Goal: Task Accomplishment & Management: Manage account settings

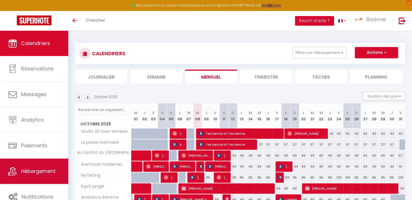
click at [32, 174] on span "Hébergement" at bounding box center [38, 170] width 35 height 7
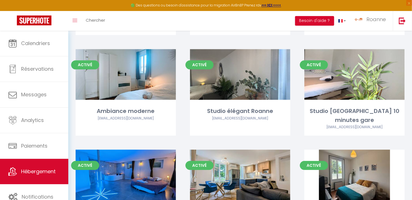
scroll to position [588, 0]
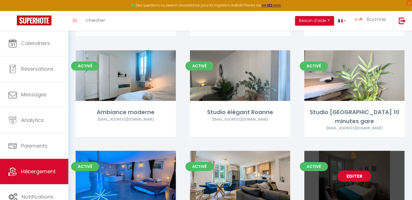
click at [365, 170] on link "Editer" at bounding box center [355, 175] width 34 height 11
select select "3"
select select "2"
select select "1"
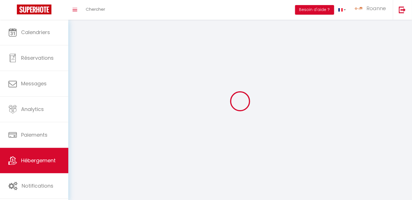
select select
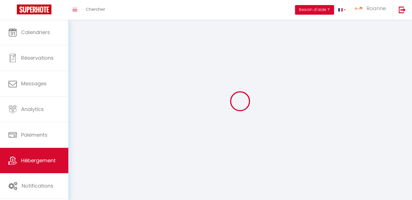
checkbox input "false"
select select
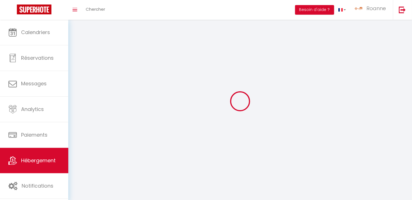
select select
select select "1"
select select
select select "28"
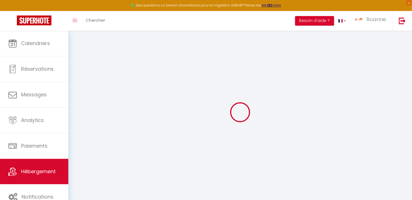
select select
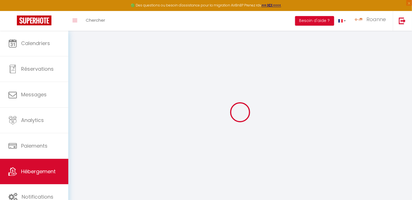
select select
checkbox input "false"
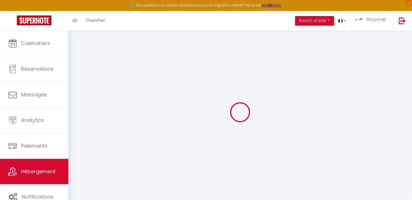
select select
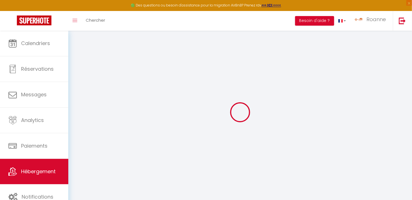
select select
checkbox input "false"
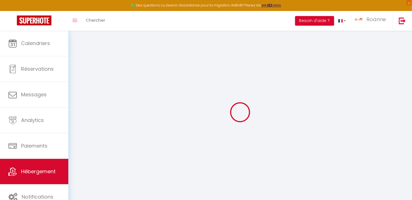
checkbox input "false"
select select
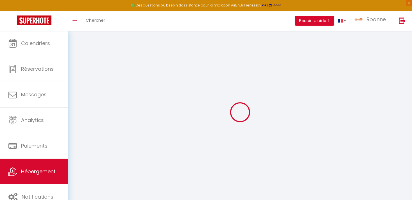
select select
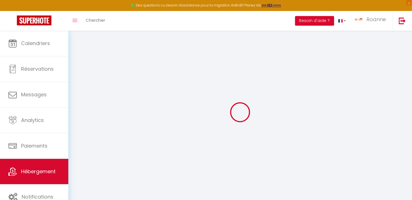
checkbox input "false"
select select
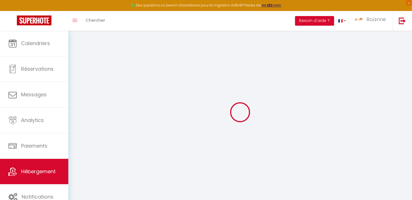
select select
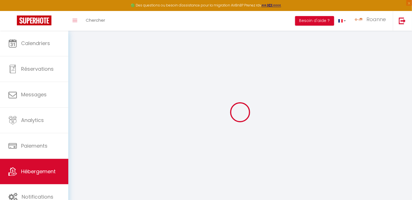
select select
checkbox input "false"
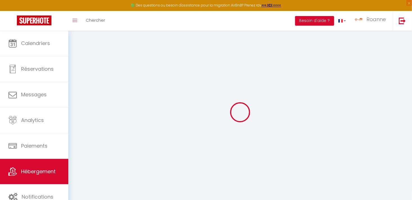
checkbox input "false"
select select
type input "Appartement Roanne proche hôpital"
select select "2"
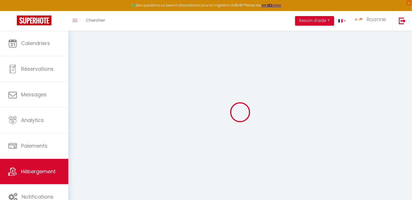
type input "39"
type input "27"
type input "250"
select select
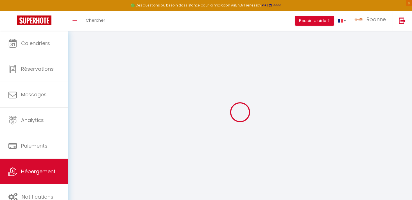
select select
type input "[STREET_ADDRESS]"
type input "42300"
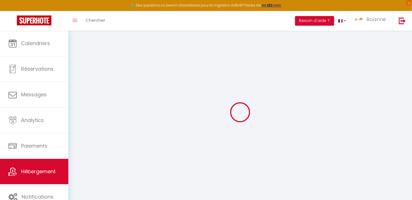
type input "Roanne"
type input "[EMAIL_ADDRESS][DOMAIN_NAME]"
select select "16238"
checkbox input "false"
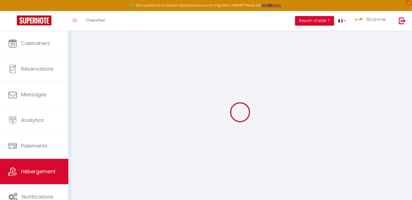
checkbox input "false"
type input "0"
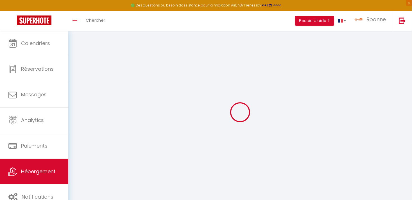
type input "0"
select select
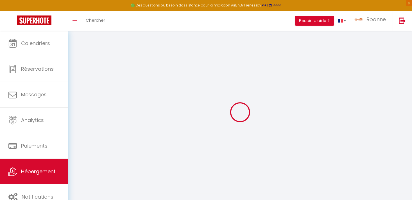
select select
checkbox input "false"
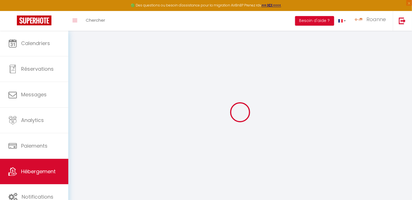
select select "16:00"
select select "23:45"
select select "10:00"
select select "30"
select select "120"
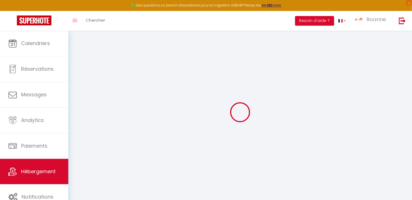
checkbox input "false"
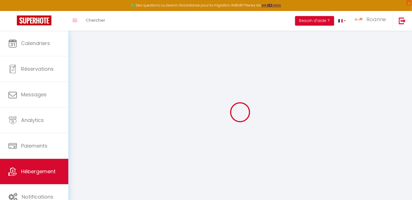
checkbox input "false"
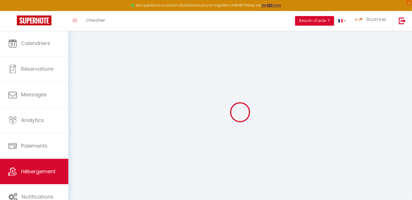
checkbox input "false"
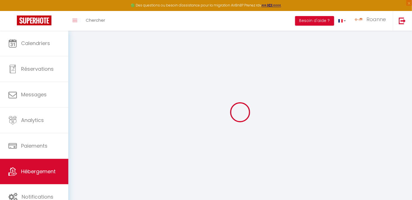
checkbox input "false"
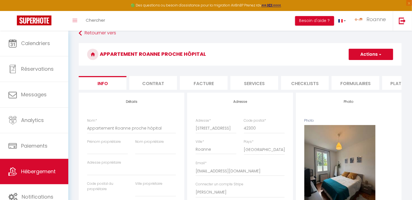
scroll to position [26, 0]
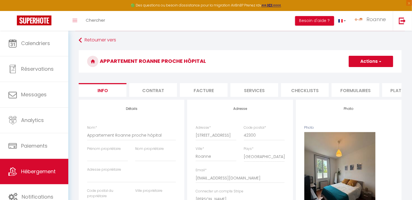
click at [395, 92] on li "Plateformes" at bounding box center [406, 90] width 48 height 14
select select
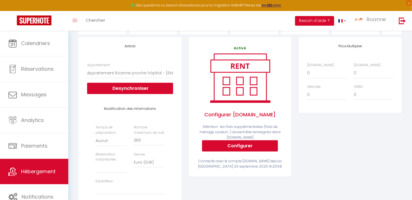
scroll to position [94, 0]
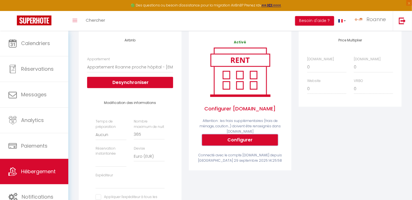
click at [271, 139] on button "Configurer" at bounding box center [240, 139] width 76 height 11
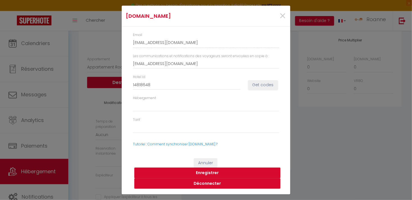
select select
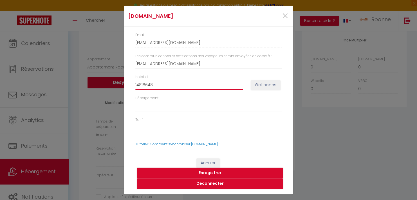
drag, startPoint x: 186, startPoint y: 85, endPoint x: 132, endPoint y: 77, distance: 54.0
click at [132, 77] on div "Hotel id 14818648" at bounding box center [189, 81] width 115 height 15
select select
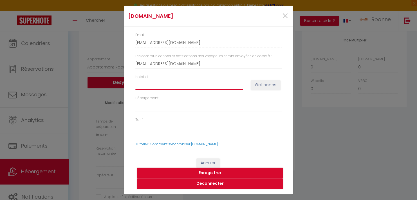
select select
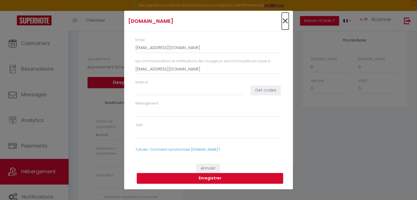
click at [287, 20] on span "×" at bounding box center [284, 21] width 7 height 17
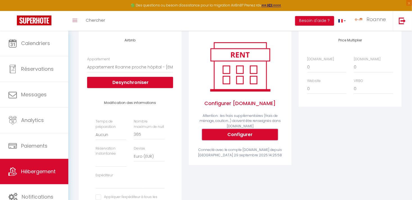
click at [221, 140] on button "Configurer" at bounding box center [240, 134] width 76 height 11
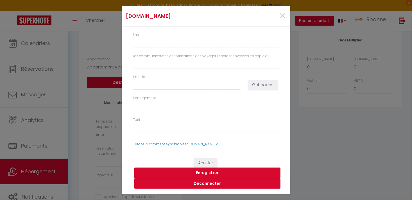
type input "[EMAIL_ADDRESS][DOMAIN_NAME]"
type input "14818648"
select select
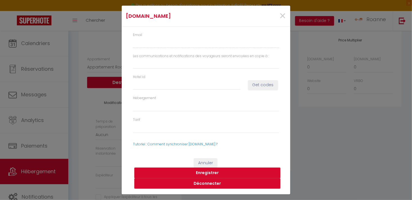
select select
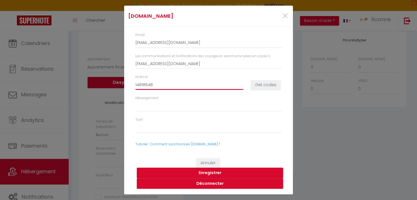
drag, startPoint x: 176, startPoint y: 85, endPoint x: 78, endPoint y: 70, distance: 98.9
click at [78, 70] on div "[DOMAIN_NAME] × Email [EMAIL_ADDRESS][DOMAIN_NAME] Les communications et notifi…" at bounding box center [208, 100] width 417 height 200
select select
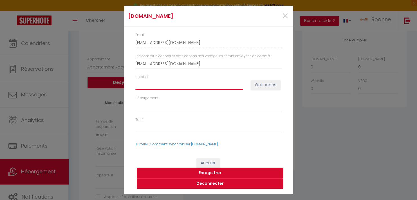
select select
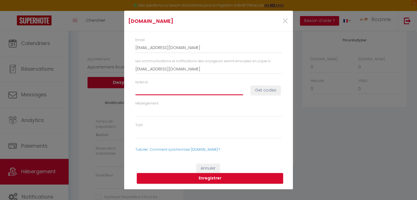
paste input "14818648"
type input "14818648"
select select
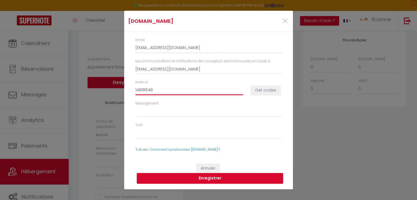
select select
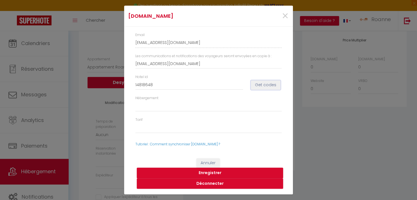
click at [267, 82] on button "Get codes" at bounding box center [265, 85] width 30 height 10
select select
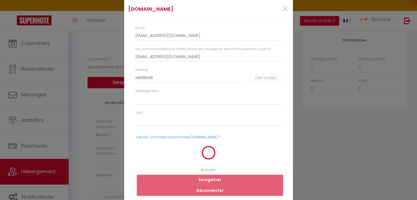
select select
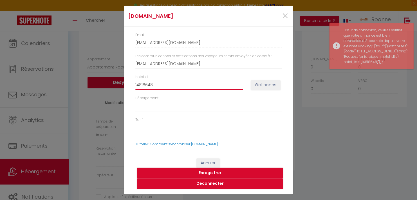
drag, startPoint x: 190, startPoint y: 86, endPoint x: 59, endPoint y: 61, distance: 133.4
click at [59, 61] on div "[DOMAIN_NAME] × Email [EMAIL_ADDRESS][DOMAIN_NAME] Les communications et notifi…" at bounding box center [208, 100] width 417 height 200
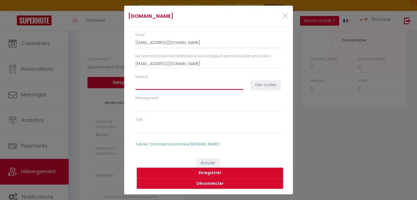
select select
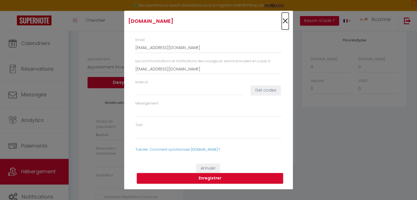
click at [285, 21] on span "×" at bounding box center [284, 21] width 7 height 17
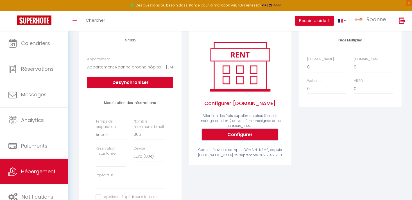
click at [265, 137] on button "Configurer" at bounding box center [240, 134] width 76 height 11
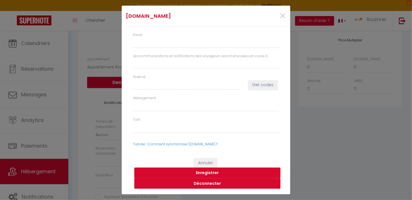
type input "[EMAIL_ADDRESS][DOMAIN_NAME]"
type input "14818648"
select select
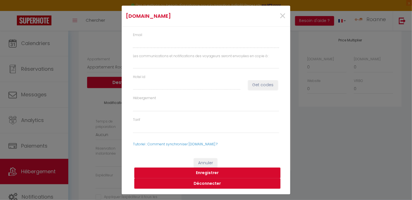
select select
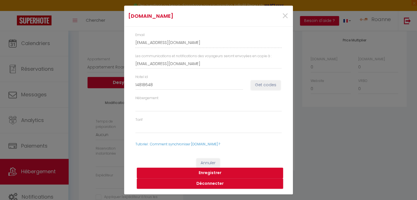
click at [220, 170] on button "Enregistrer" at bounding box center [210, 172] width 146 height 11
select select
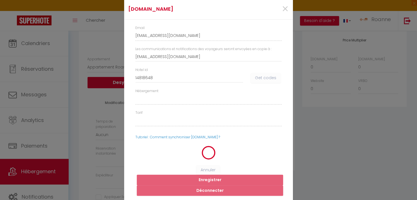
select select
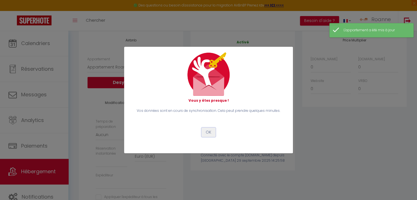
click at [210, 131] on button "OK" at bounding box center [208, 132] width 14 height 10
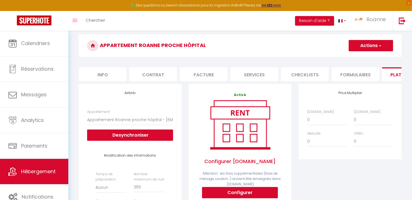
scroll to position [12, 0]
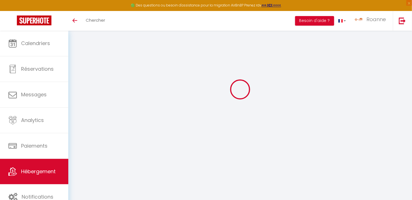
scroll to position [12, 0]
select select "16619-1495004555207263967"
select select
select select "EUR"
select select
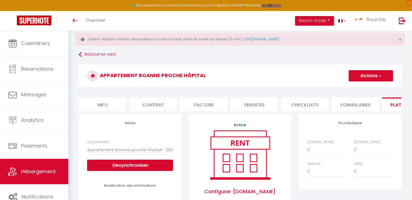
scroll to position [139, 0]
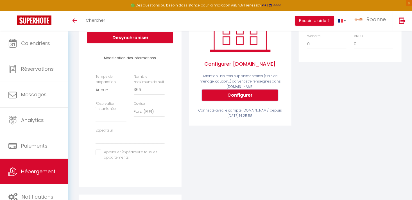
click at [261, 101] on button "Configurer" at bounding box center [240, 94] width 76 height 11
select select
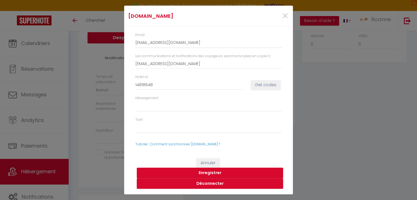
click at [204, 172] on button "Enregistrer" at bounding box center [210, 172] width 146 height 11
select select
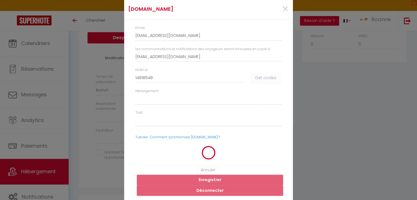
select select
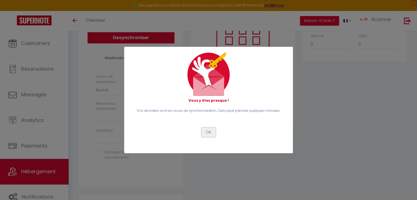
click at [208, 132] on button "OK" at bounding box center [208, 132] width 14 height 10
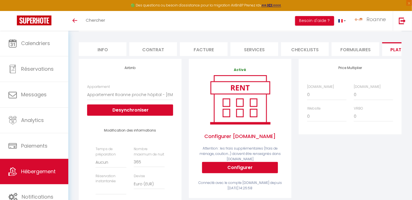
scroll to position [0, 0]
